Goal: Communication & Community: Answer question/provide support

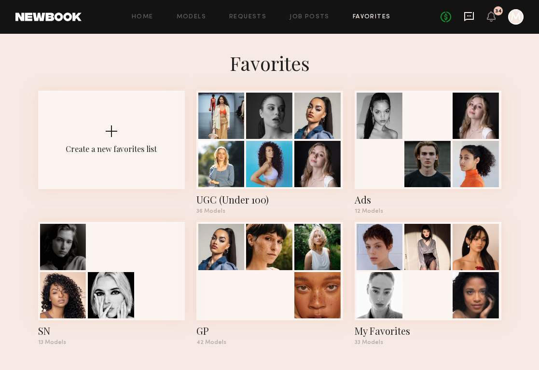
click at [469, 20] on icon at bounding box center [469, 16] width 10 height 9
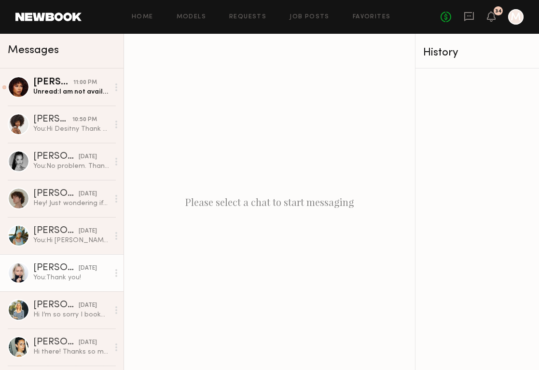
click at [96, 275] on div "You: Thank you!" at bounding box center [71, 277] width 76 height 9
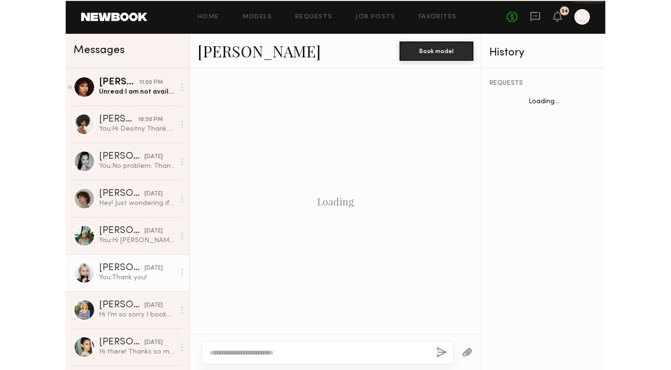
scroll to position [541, 0]
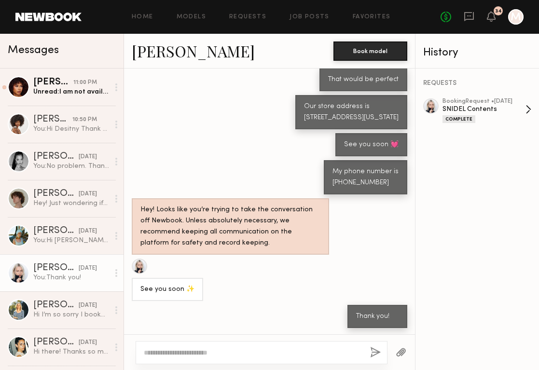
click at [474, 107] on div "SNIDEL Contents" at bounding box center [484, 109] width 83 height 9
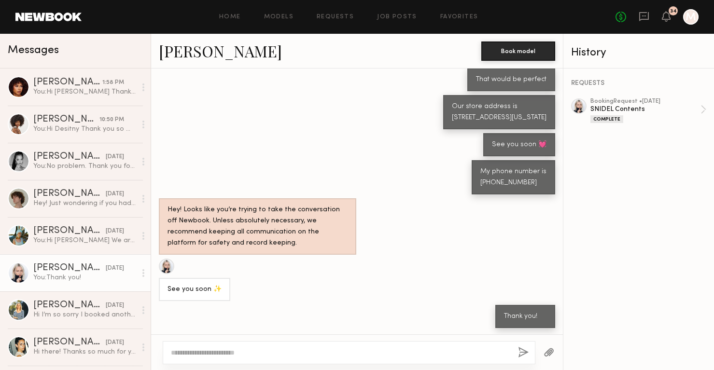
click at [243, 15] on div "Home Models Requests Job Posts Favorites Sign Out" at bounding box center [349, 17] width 534 height 6
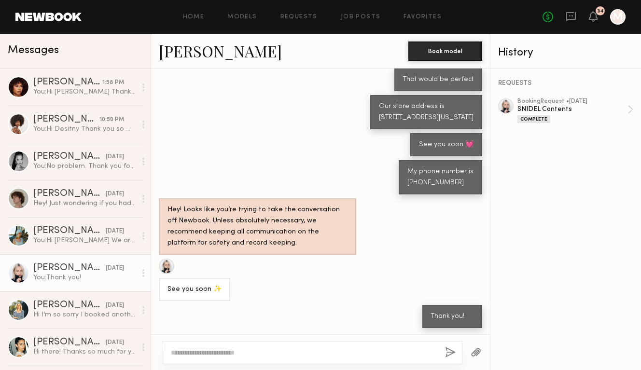
click at [246, 110] on div "Our store address is [STREET_ADDRESS][US_STATE]" at bounding box center [320, 112] width 339 height 34
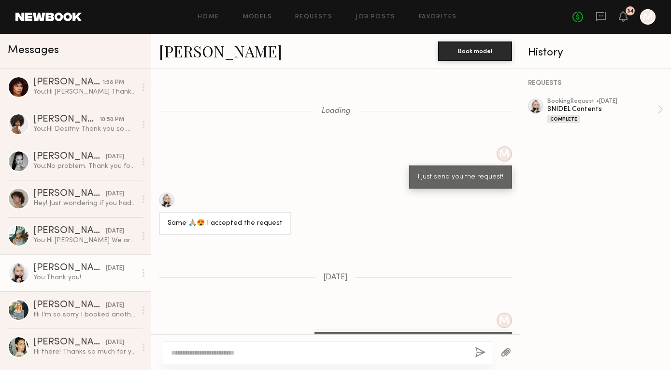
scroll to position [681, 0]
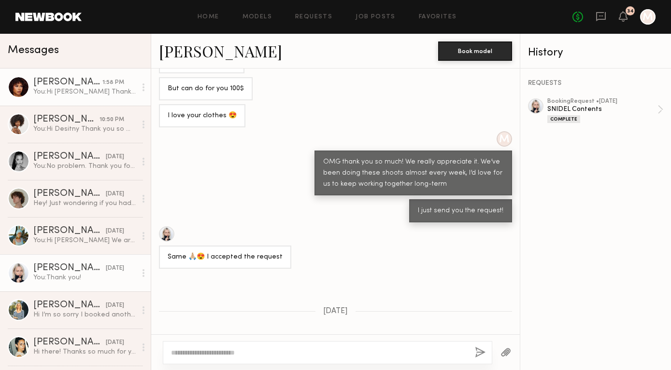
click at [63, 94] on div "You: Hi [PERSON_NAME] Thank you so much for letting me know. I will send you mo…" at bounding box center [84, 91] width 103 height 9
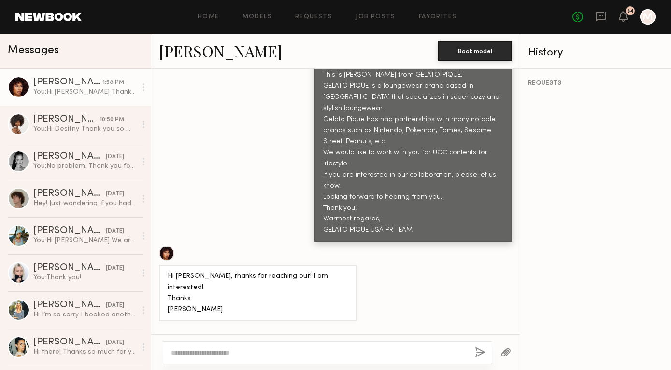
scroll to position [677, 0]
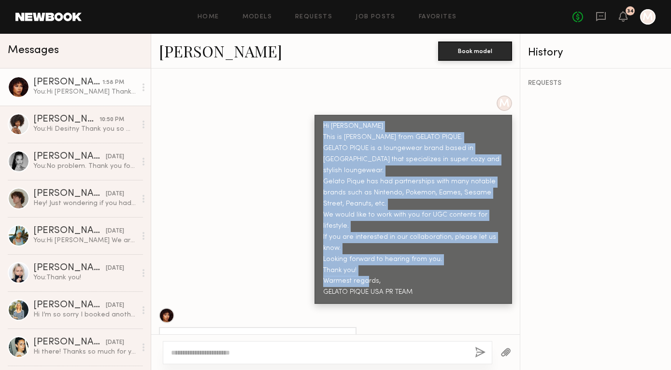
drag, startPoint x: 429, startPoint y: 271, endPoint x: 301, endPoint y: 112, distance: 203.6
click at [301, 112] on div "M Hi [PERSON_NAME] This is [PERSON_NAME] from GELATO PIQUE. GELATO PIQUE is a l…" at bounding box center [335, 200] width 368 height 209
copy div "Hi [PERSON_NAME] This is [PERSON_NAME] from GELATO PIQUE. GELATO PIQUE is a lou…"
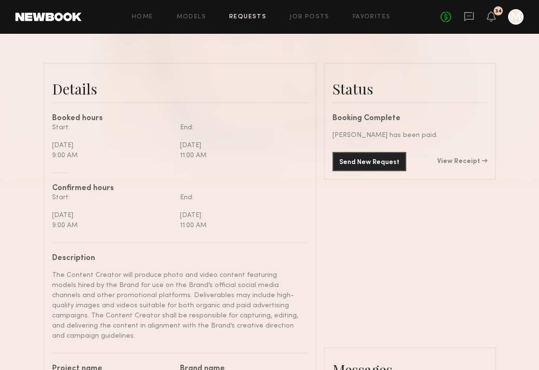
scroll to position [140, 0]
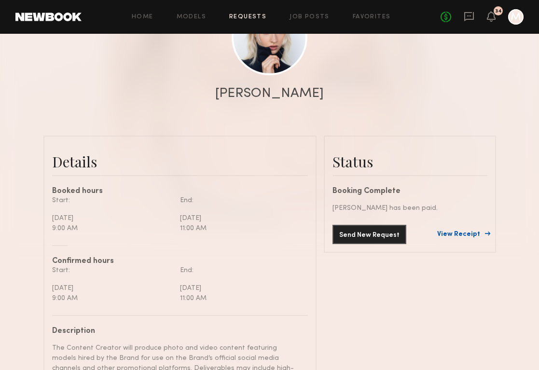
click at [456, 234] on link "View Receipt" at bounding box center [462, 234] width 50 height 7
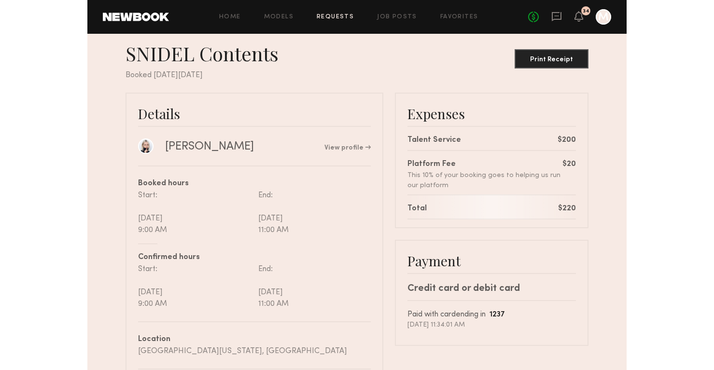
scroll to position [17, 0]
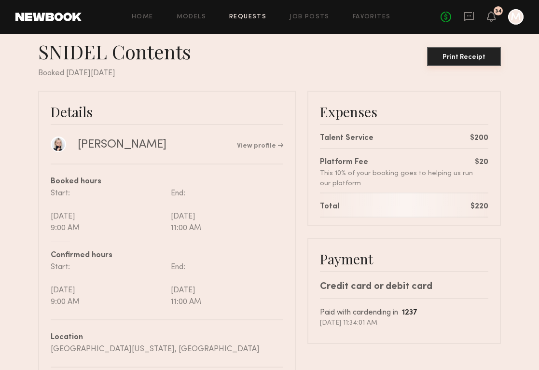
click at [447, 62] on button "Print Receipt" at bounding box center [464, 56] width 74 height 19
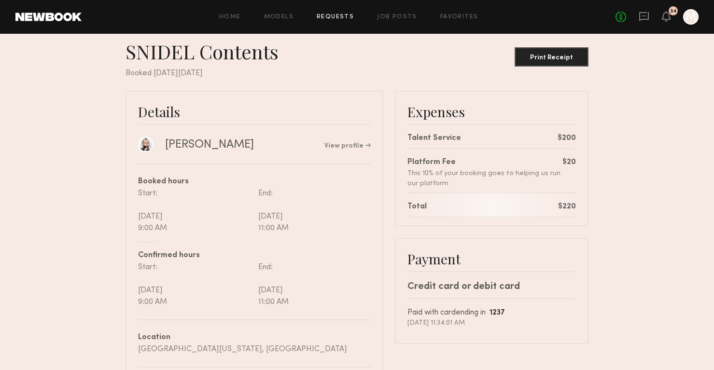
click at [539, 21] on div "No fees up to $5,000 34 M" at bounding box center [657, 16] width 83 height 15
click at [539, 20] on icon at bounding box center [644, 16] width 11 height 11
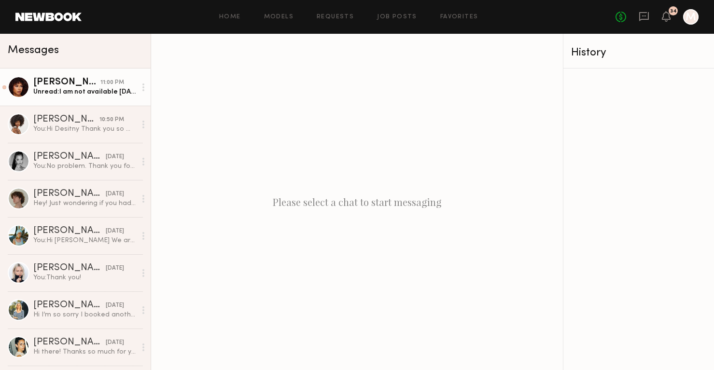
click at [74, 90] on div "Unread: I am not available October 1-2 I have another shoot just fyi🙏🏽" at bounding box center [84, 91] width 103 height 9
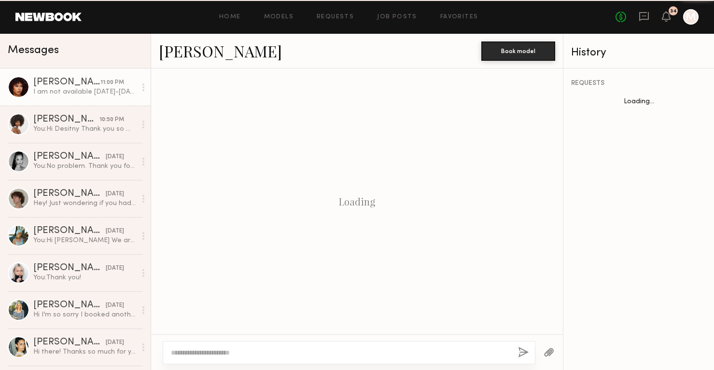
scroll to position [1164, 0]
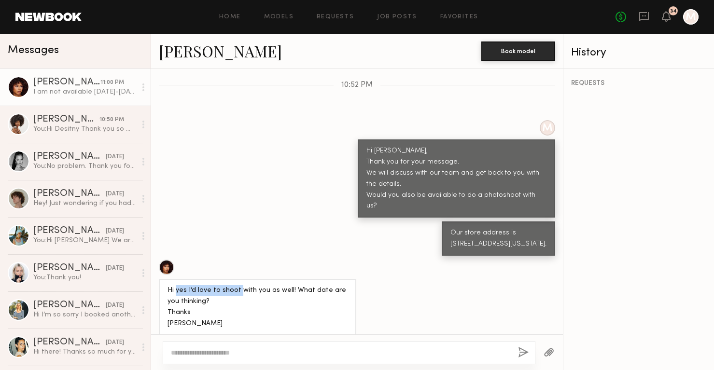
drag, startPoint x: 176, startPoint y: 244, endPoint x: 239, endPoint y: 246, distance: 62.8
click at [239, 285] on div "Hi yes I’d love to shoot with you as well! What date are you thinking? Thanks […" at bounding box center [258, 307] width 180 height 44
click at [260, 285] on div "Hi yes I’d love to shoot with you as well! What date are you thinking? Thanks […" at bounding box center [258, 307] width 180 height 44
drag, startPoint x: 286, startPoint y: 243, endPoint x: 313, endPoint y: 249, distance: 27.3
click at [313, 285] on div "Hi yes I’d love to shoot with you as well! What date are you thinking? Thanks […" at bounding box center [258, 307] width 180 height 44
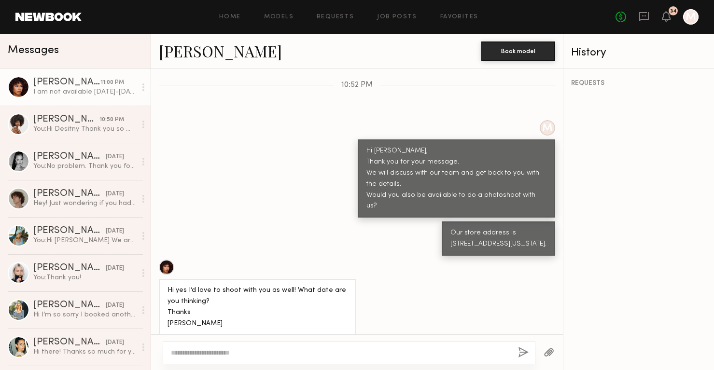
click at [309, 285] on div "Hi yes I’d love to shoot with you as well! What date are you thinking? Thanks […" at bounding box center [258, 307] width 180 height 44
drag, startPoint x: 168, startPoint y: 302, endPoint x: 294, endPoint y: 302, distance: 125.5
click at [294, 346] on div "I am not available [DATE]-[DATE] I have another shoot just fyi🙏🏽" at bounding box center [258, 357] width 180 height 22
click at [336, 346] on div "I am not available [DATE]-[DATE] I have another shoot just fyi🙏🏽" at bounding box center [258, 357] width 180 height 22
click at [399, 339] on div "I am not available [DATE]-[DATE] I have another shoot just fyi🙏🏽" at bounding box center [357, 356] width 412 height 34
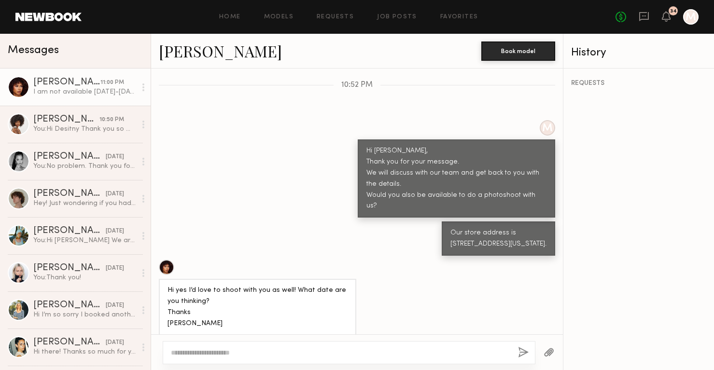
click at [401, 352] on textarea at bounding box center [340, 353] width 339 height 10
click at [35, 87] on div "[PERSON_NAME]" at bounding box center [66, 83] width 67 height 10
click at [48, 71] on link "Jael H. 11:00 PM I am not available October 1-2 I have another shoot just fyi🙏🏽" at bounding box center [75, 87] width 151 height 37
click at [47, 77] on link "Jael H. 11:00 PM I am not available October 1-2 I have another shoot just fyi🙏🏽" at bounding box center [75, 87] width 151 height 37
click at [51, 82] on div "[PERSON_NAME]" at bounding box center [66, 83] width 67 height 10
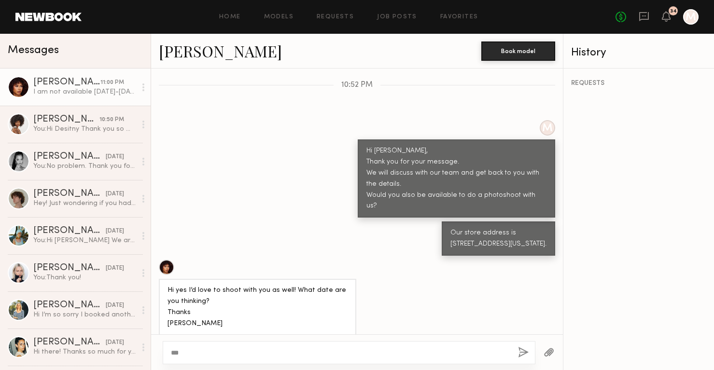
click at [51, 82] on div "[PERSON_NAME]" at bounding box center [66, 83] width 67 height 10
click at [178, 56] on link "[PERSON_NAME]" at bounding box center [220, 51] width 123 height 21
click at [244, 358] on div "**" at bounding box center [349, 352] width 373 height 23
click at [244, 354] on textarea "**" at bounding box center [340, 353] width 339 height 10
click at [375, 349] on textarea "**" at bounding box center [340, 353] width 339 height 10
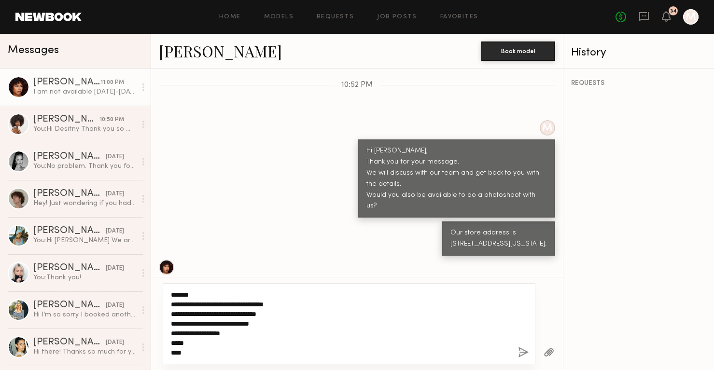
type textarea "**********"
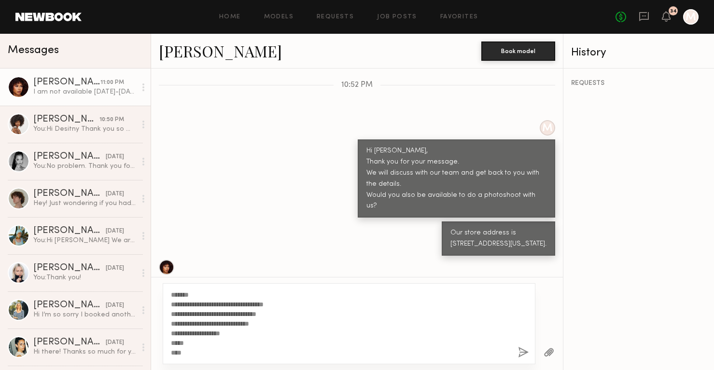
click at [518, 358] on button "button" at bounding box center [523, 353] width 11 height 12
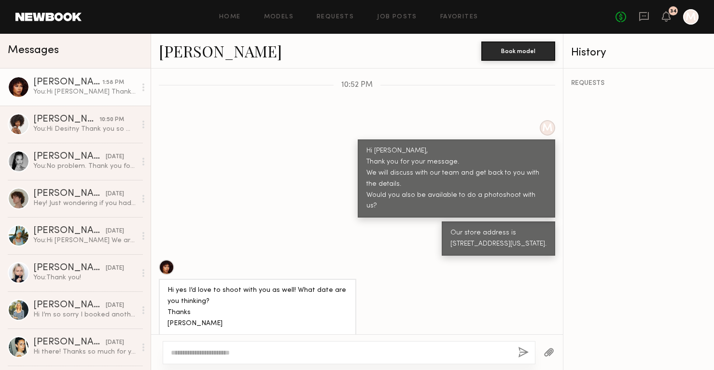
scroll to position [1405, 0]
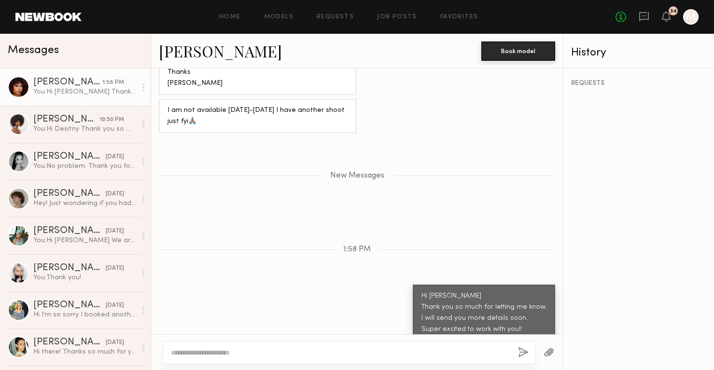
click at [103, 72] on link "[PERSON_NAME] 1:58 PM You: Hi [PERSON_NAME] Thank you so much for letting me kn…" at bounding box center [75, 87] width 151 height 37
click at [100, 85] on div "[PERSON_NAME]" at bounding box center [67, 83] width 69 height 10
click at [194, 105] on div "I am not available [DATE]-[DATE] I have another shoot just fyi🙏🏽" at bounding box center [258, 116] width 180 height 22
click at [194, 62] on div "Jael H. Book model" at bounding box center [357, 51] width 412 height 35
click at [186, 52] on link "[PERSON_NAME]" at bounding box center [220, 51] width 123 height 21
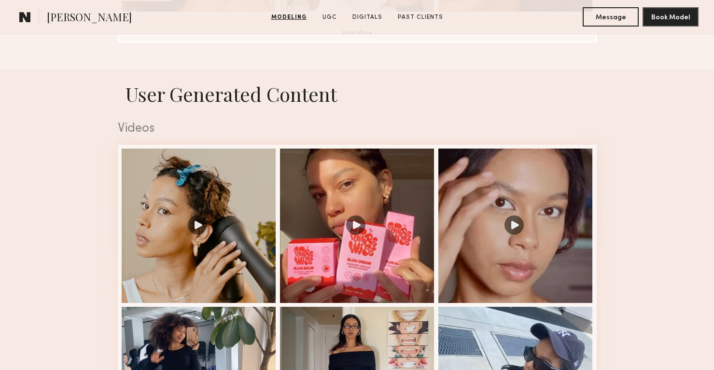
scroll to position [1079, 0]
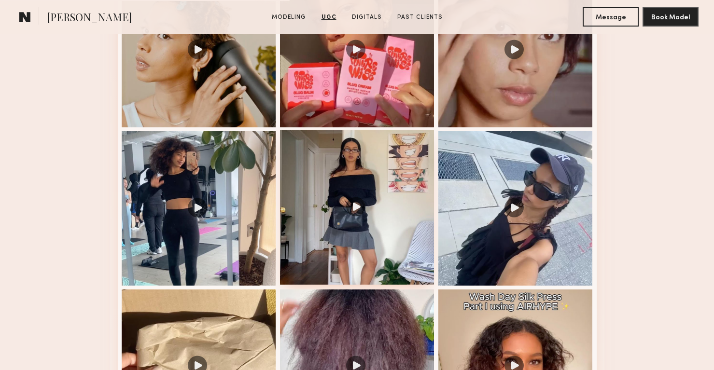
click at [332, 184] on div at bounding box center [357, 207] width 154 height 154
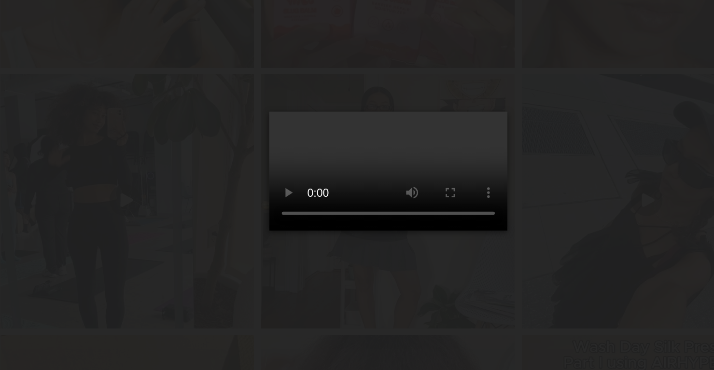
click at [262, 136] on div at bounding box center [357, 177] width 714 height 324
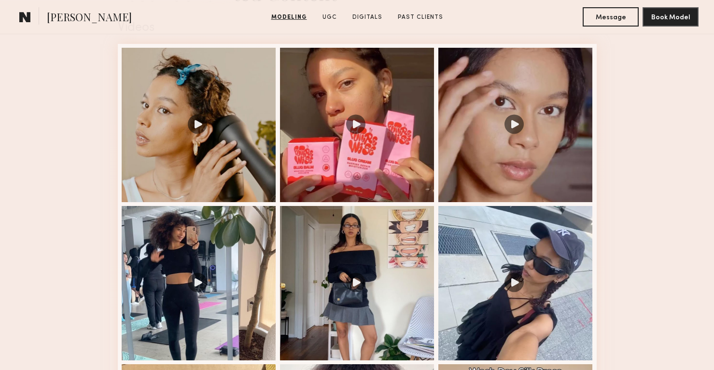
scroll to position [1066, 0]
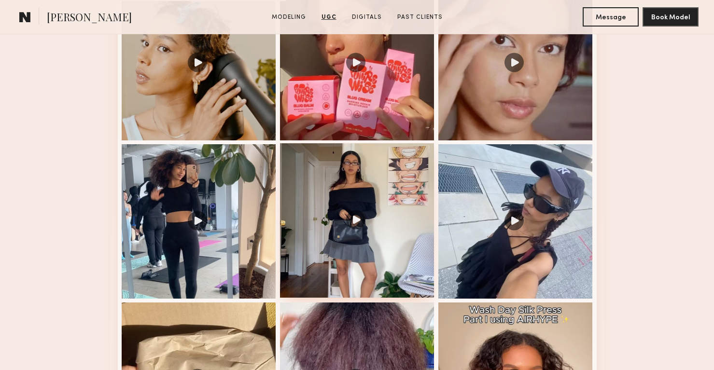
click at [395, 231] on div at bounding box center [357, 220] width 154 height 154
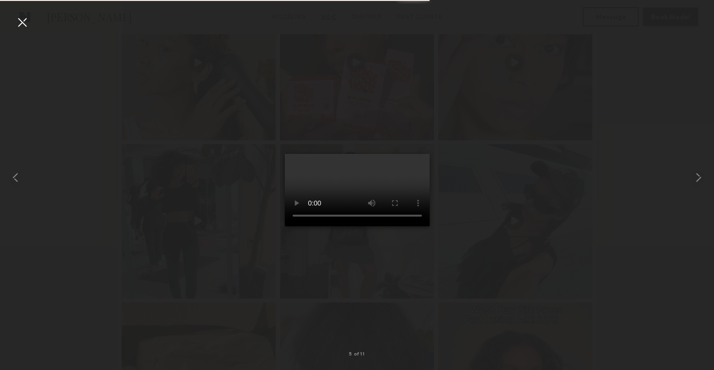
click at [378, 226] on video at bounding box center [357, 190] width 145 height 72
click at [399, 226] on video at bounding box center [357, 190] width 145 height 72
click at [400, 226] on video at bounding box center [357, 190] width 145 height 72
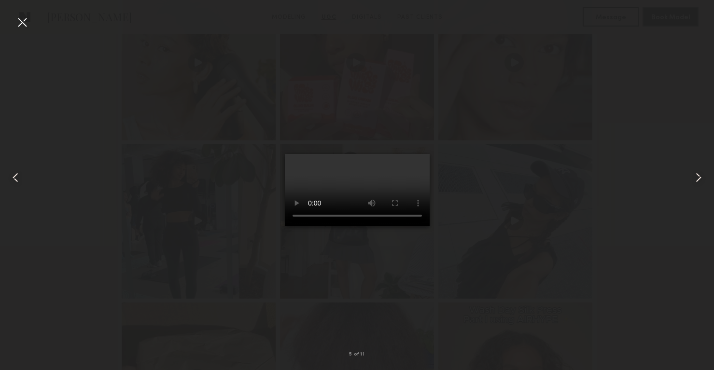
click at [15, 18] on div at bounding box center [21, 21] width 15 height 15
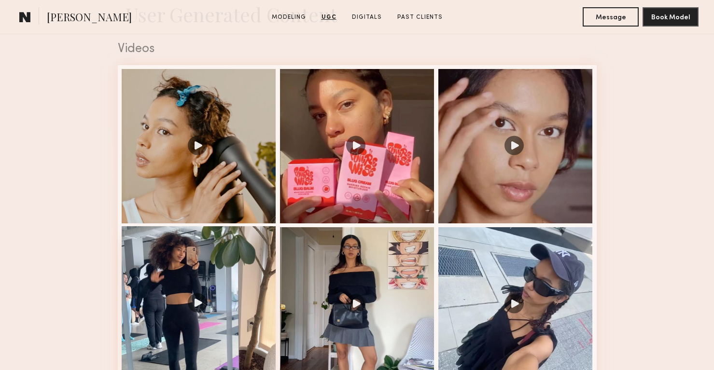
scroll to position [979, 0]
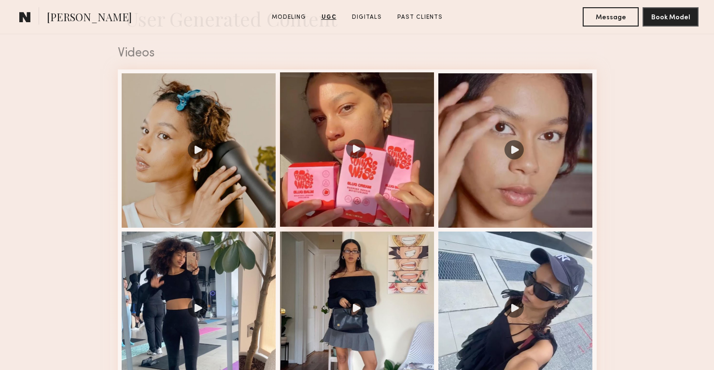
click at [309, 160] on div at bounding box center [357, 149] width 154 height 154
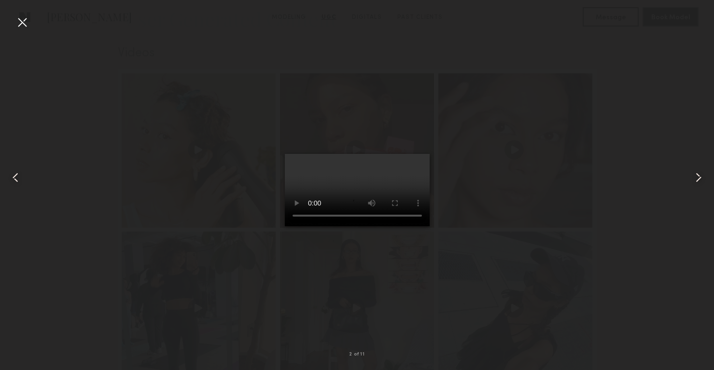
click at [29, 22] on div at bounding box center [21, 21] width 15 height 15
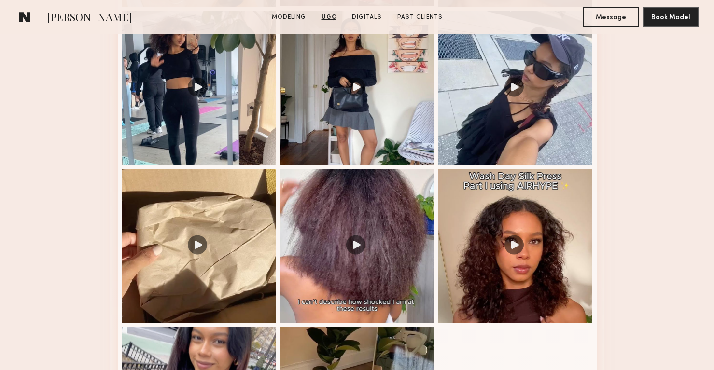
scroll to position [1421, 0]
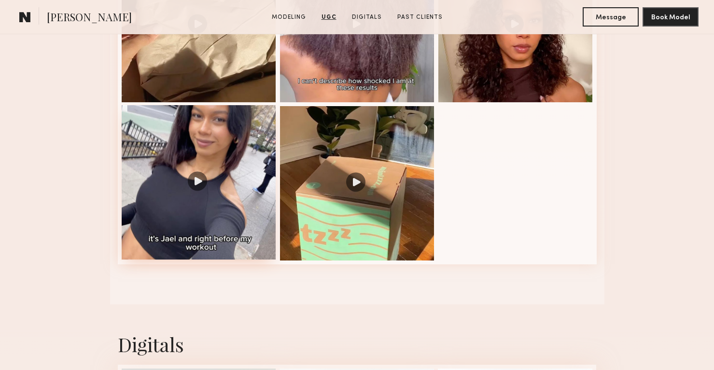
click at [214, 194] on div at bounding box center [199, 182] width 154 height 154
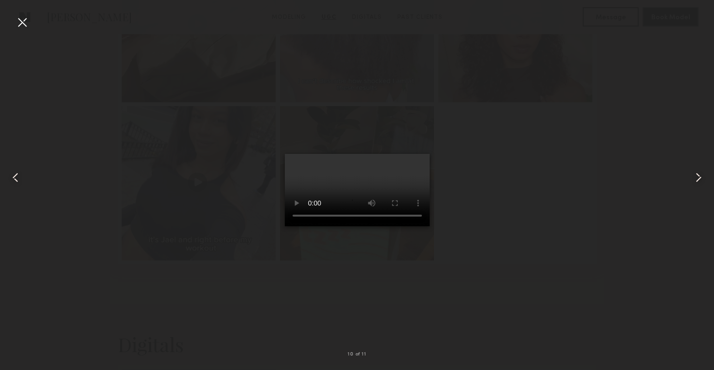
click at [26, 25] on div at bounding box center [21, 21] width 15 height 15
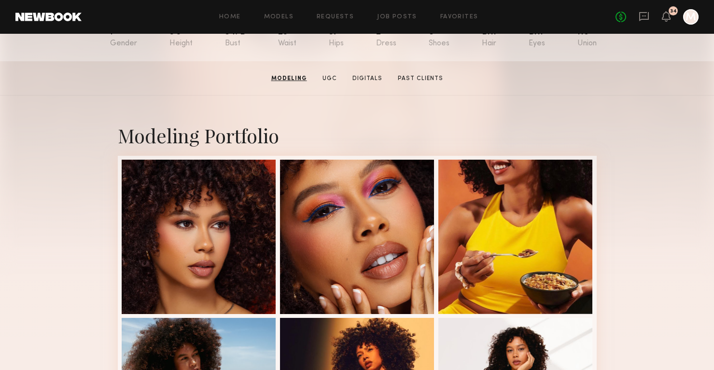
scroll to position [0, 0]
